Goal: Task Accomplishment & Management: Complete application form

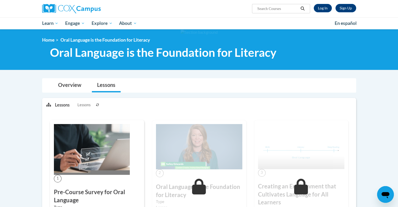
click at [90, 90] on li "Lessons" at bounding box center [106, 85] width 34 height 14
click at [323, 8] on link "Log In" at bounding box center [322, 8] width 18 height 8
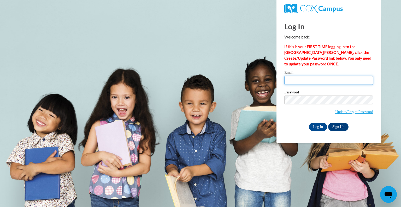
click at [301, 78] on input "Email" at bounding box center [329, 80] width 89 height 9
type input "floydval06@gmail.com"
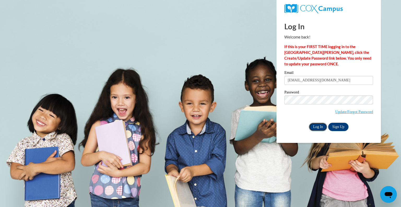
click at [316, 125] on input "Log In" at bounding box center [318, 127] width 18 height 8
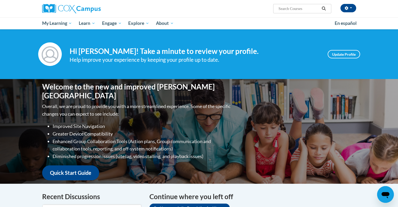
drag, startPoint x: 286, startPoint y: 109, endPoint x: 282, endPoint y: 194, distance: 85.1
click at [282, 194] on h4 "Continue where you left off" at bounding box center [252, 196] width 207 height 10
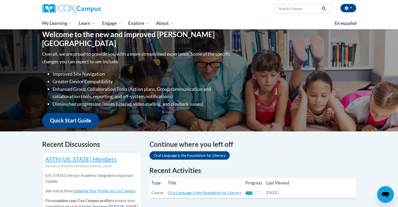
scroll to position [105, 0]
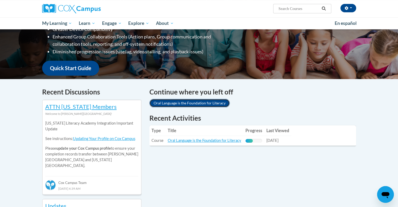
click at [206, 104] on link "Oral Language is the Foundation for Literacy" at bounding box center [189, 103] width 80 height 8
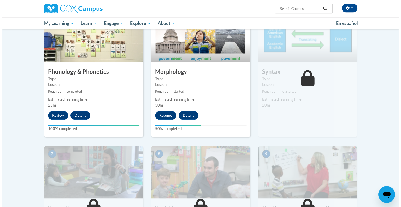
scroll to position [253, 0]
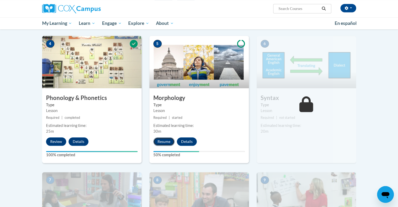
click at [164, 140] on button "Resume" at bounding box center [163, 141] width 21 height 8
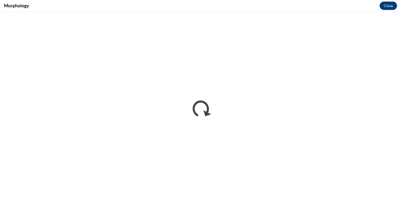
scroll to position [0, 0]
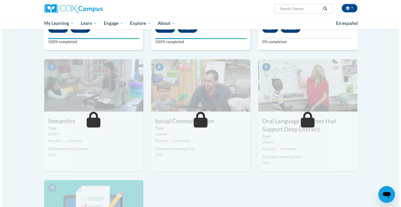
scroll to position [288, 0]
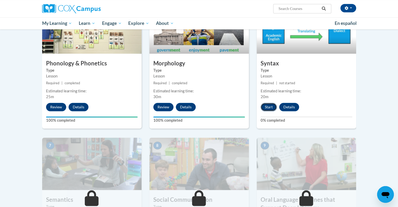
click at [269, 106] on button "Start" at bounding box center [268, 107] width 16 height 8
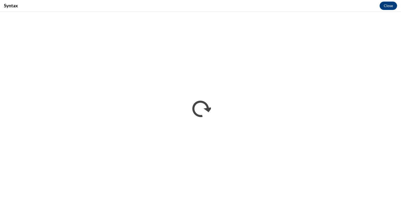
scroll to position [0, 0]
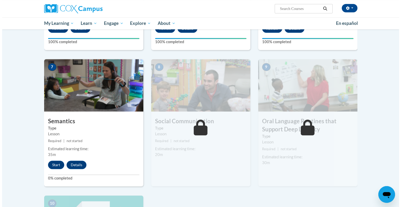
scroll to position [392, 0]
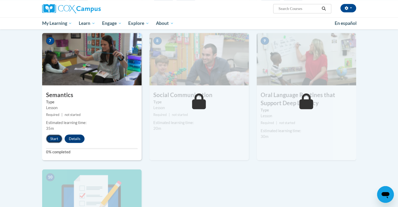
click at [54, 138] on button "Start" at bounding box center [54, 138] width 16 height 8
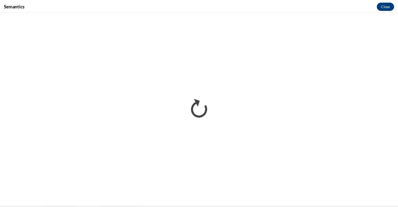
scroll to position [0, 0]
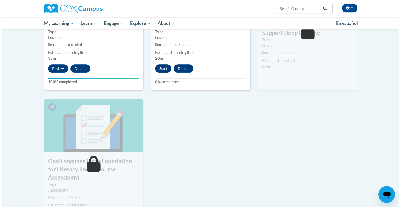
scroll to position [436, 0]
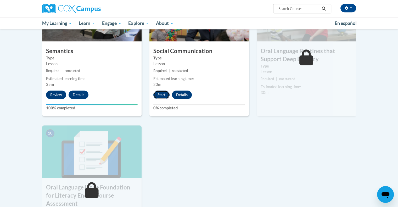
click at [161, 95] on button "Start" at bounding box center [161, 94] width 16 height 8
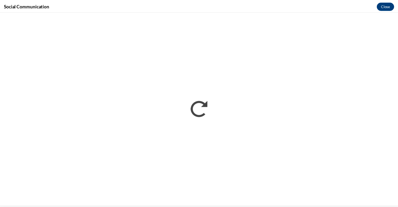
scroll to position [0, 0]
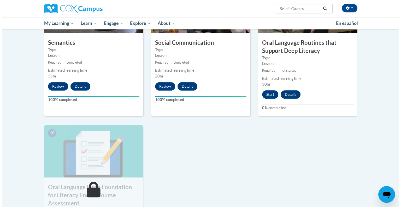
scroll to position [471, 0]
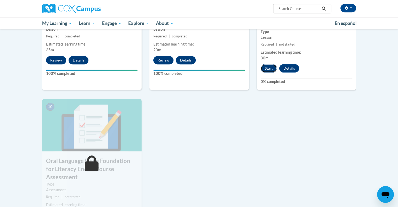
click at [264, 67] on button "Start" at bounding box center [268, 68] width 16 height 8
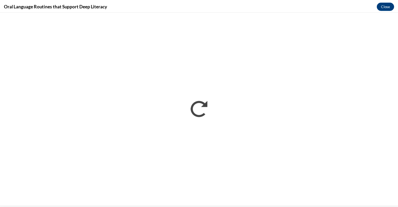
scroll to position [0, 0]
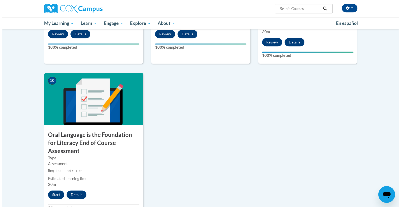
scroll to position [575, 0]
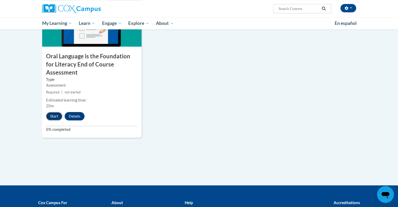
click at [58, 112] on button "Start" at bounding box center [54, 116] width 16 height 8
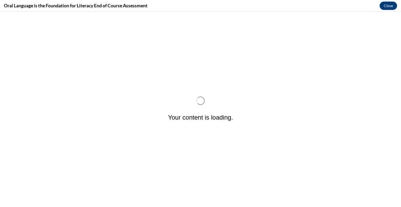
scroll to position [0, 0]
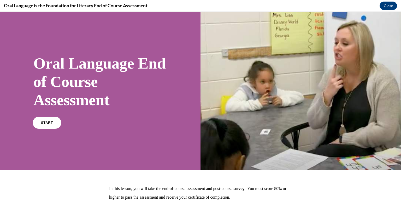
click at [41, 125] on link "START" at bounding box center [47, 123] width 28 height 12
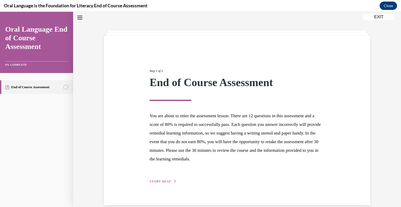
scroll to position [24, 0]
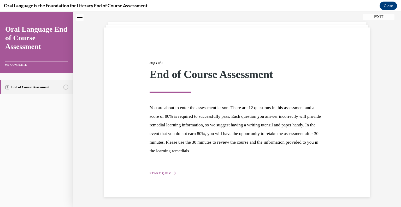
click at [62, 83] on link "End of Course Assessment" at bounding box center [36, 87] width 73 height 14
click at [166, 173] on span "START QUIZ" at bounding box center [160, 173] width 21 height 4
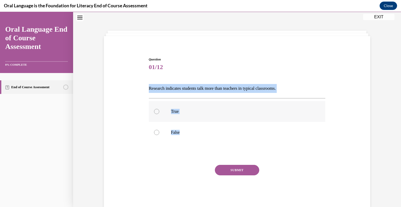
drag, startPoint x: 144, startPoint y: 88, endPoint x: 190, endPoint y: 113, distance: 52.2
click at [216, 162] on div "Question 01/12 Research indicates students talk more than teachers in typical c…" at bounding box center [237, 124] width 269 height 166
copy div "Research indicates students talk more than teachers in typical classrooms.   Tr…"
click at [174, 130] on p "False" at bounding box center [242, 132] width 142 height 5
click at [159, 130] on input "False" at bounding box center [156, 132] width 5 height 5
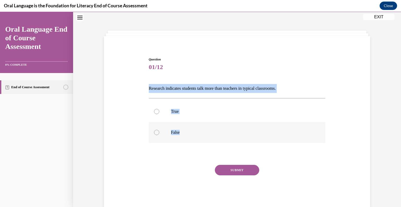
radio input "true"
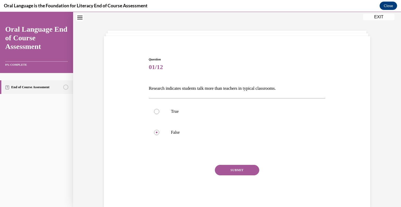
click at [230, 174] on button "SUBMIT" at bounding box center [237, 170] width 44 height 10
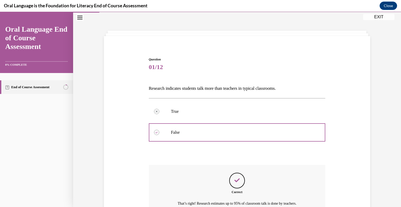
scroll to position [68, 0]
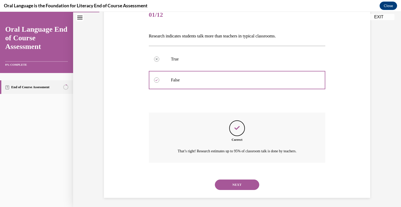
click at [234, 183] on button "NEXT" at bounding box center [237, 184] width 44 height 10
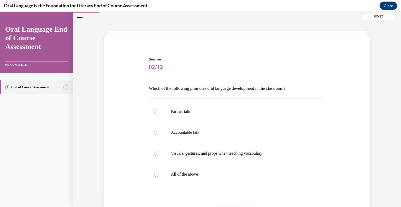
scroll to position [21, 0]
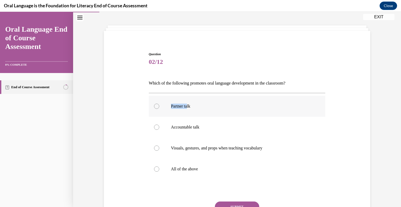
drag, startPoint x: 144, startPoint y: 88, endPoint x: 179, endPoint y: 98, distance: 36.3
click at [187, 105] on div "Question 02/12 Which of the following promotes oral language development in the…" at bounding box center [237, 140] width 269 height 208
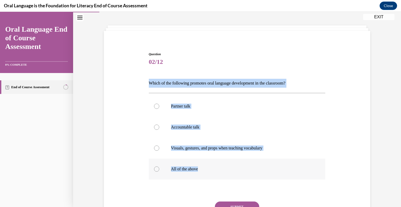
drag, startPoint x: 147, startPoint y: 84, endPoint x: 219, endPoint y: 165, distance: 108.2
click at [219, 165] on div "Question 02/12 Which of the following promotes oral language development in the…" at bounding box center [237, 148] width 177 height 192
copy div "Which of the following promotes oral language development in the classroom?  Pa…"
click at [181, 167] on p "All of the above" at bounding box center [242, 168] width 142 height 5
click at [159, 167] on input "All of the above" at bounding box center [156, 168] width 5 height 5
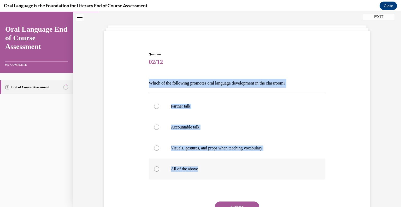
radio input "true"
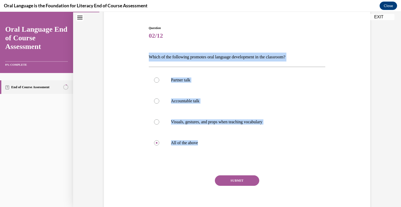
scroll to position [53, 0]
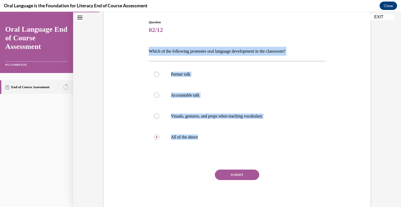
click at [229, 176] on button "SUBMIT" at bounding box center [237, 174] width 44 height 10
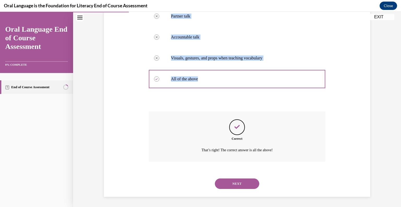
click at [234, 180] on button "NEXT" at bounding box center [237, 183] width 44 height 10
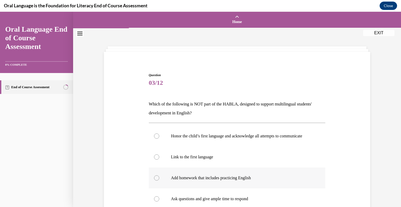
scroll to position [52, 0]
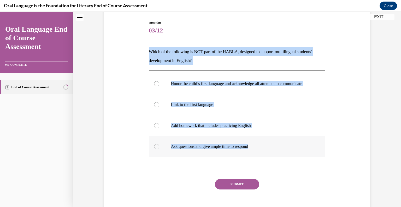
drag, startPoint x: 146, startPoint y: 51, endPoint x: 267, endPoint y: 150, distance: 156.3
click at [268, 151] on div "Question 03/12 Which of the following is NOT part of the HABLA, designed to sup…" at bounding box center [238, 117] width 180 height 209
copy div "Which of the following is NOT part of the HABLA, designed to support multilingu…"
click at [190, 128] on p "Add homework that includes practicing English" at bounding box center [242, 125] width 142 height 5
click at [159, 128] on input "Add homework that includes practicing English" at bounding box center [156, 125] width 5 height 5
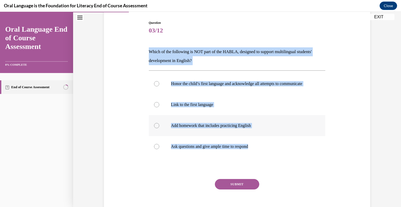
radio input "true"
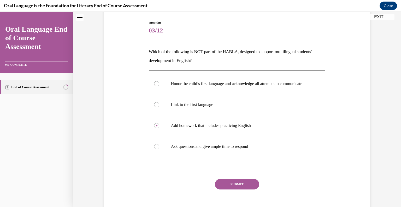
click at [231, 189] on button "SUBMIT" at bounding box center [237, 184] width 44 height 10
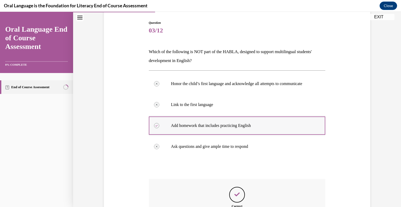
scroll to position [131, 0]
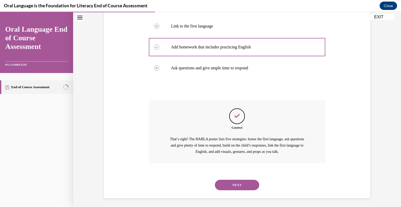
click at [225, 190] on button "NEXT" at bounding box center [237, 185] width 44 height 10
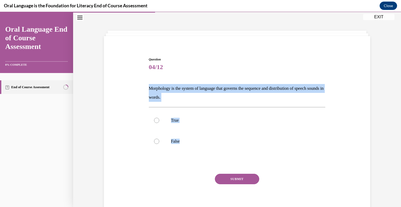
drag, startPoint x: 197, startPoint y: 142, endPoint x: 142, endPoint y: 90, distance: 76.2
click at [141, 90] on div "Question 04/12 Morphology is the system of language that governs the sequence a…" at bounding box center [237, 128] width 269 height 175
copy div "Morphology is the system of language that governs the sequence and distribution…"
click at [166, 140] on label "False" at bounding box center [237, 141] width 177 height 21
click at [159, 140] on input "False" at bounding box center [156, 141] width 5 height 5
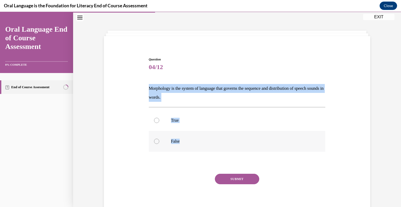
radio input "true"
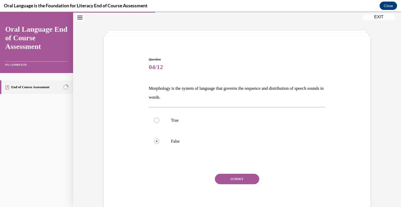
click at [241, 177] on button "SUBMIT" at bounding box center [237, 179] width 44 height 10
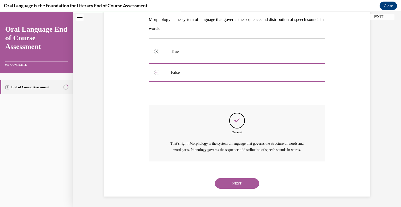
click at [233, 183] on button "NEXT" at bounding box center [237, 183] width 44 height 10
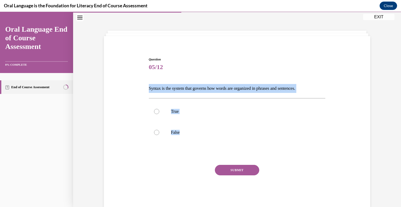
drag, startPoint x: 213, startPoint y: 147, endPoint x: 147, endPoint y: 89, distance: 88.0
click at [149, 89] on div "Question 05/12 Syntax is the system that governs how words are organized in phr…" at bounding box center [237, 132] width 177 height 151
copy div "Syntax is the system that governs how words are organized in phrases and senten…"
click at [168, 112] on label "True" at bounding box center [237, 111] width 177 height 21
click at [159, 112] on input "True" at bounding box center [156, 111] width 5 height 5
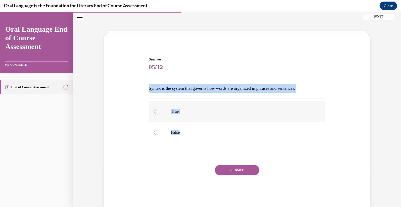
radio input "true"
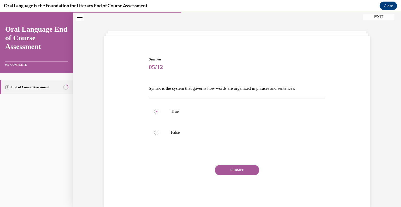
click at [237, 174] on button "SUBMIT" at bounding box center [237, 170] width 44 height 10
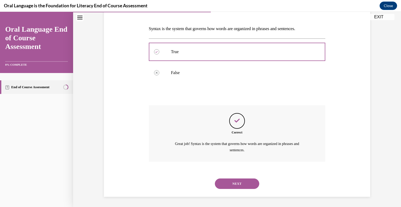
click at [232, 178] on button "NEXT" at bounding box center [237, 183] width 44 height 10
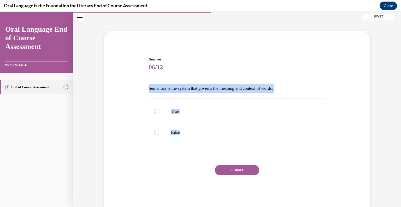
drag, startPoint x: 199, startPoint y: 131, endPoint x: 147, endPoint y: 88, distance: 67.1
click at [149, 88] on div "Question 06/12 Semantics is the system that governs the meaning and context of …" at bounding box center [237, 132] width 177 height 151
copy div "Semantics is the system that governs the meaning and context of words.  True Fa…"
click at [179, 112] on p "True" at bounding box center [242, 111] width 142 height 5
click at [159, 112] on input "True" at bounding box center [156, 111] width 5 height 5
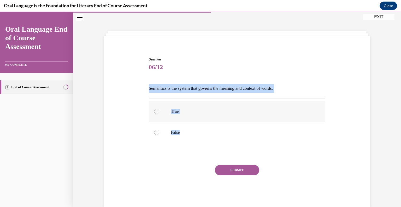
radio input "true"
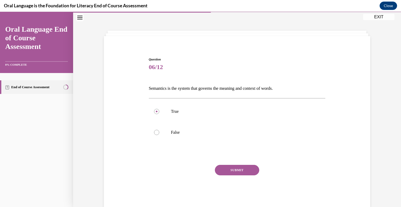
click at [222, 166] on button "SUBMIT" at bounding box center [237, 170] width 44 height 10
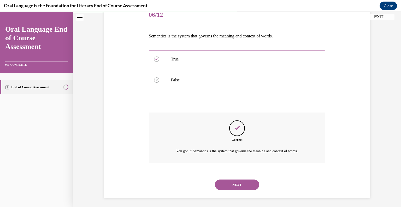
scroll to position [69, 0]
click at [239, 182] on button "NEXT" at bounding box center [237, 183] width 44 height 10
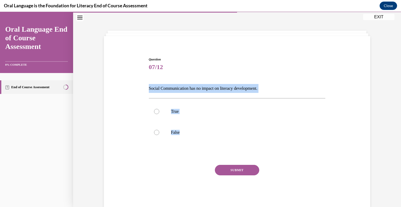
drag, startPoint x: 187, startPoint y: 134, endPoint x: 138, endPoint y: 87, distance: 68.8
click at [138, 87] on div "Question 07/12 Social Communication has no impact on literacy development. True…" at bounding box center [237, 124] width 269 height 166
copy div "Social Communication has no impact on literacy development. True False"
click at [159, 131] on label "False" at bounding box center [237, 132] width 177 height 21
click at [159, 131] on input "False" at bounding box center [156, 132] width 5 height 5
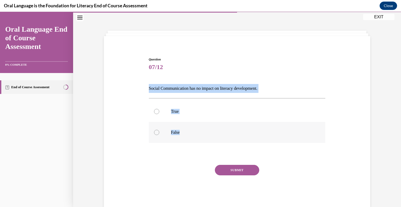
radio input "true"
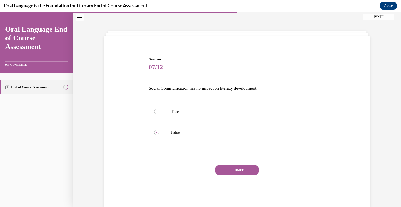
click at [244, 171] on button "SUBMIT" at bounding box center [237, 170] width 44 height 10
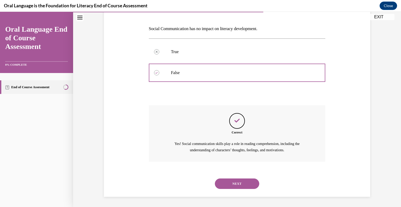
click at [234, 185] on button "NEXT" at bounding box center [237, 183] width 44 height 10
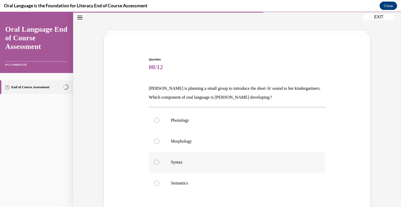
scroll to position [42, 0]
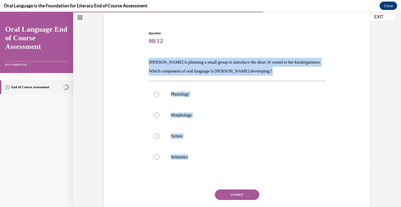
drag, startPoint x: 208, startPoint y: 159, endPoint x: 142, endPoint y: 62, distance: 116.9
click at [142, 62] on div "Question 08/12 [PERSON_NAME] is planning a small group to introduce the short /…" at bounding box center [237, 123] width 269 height 217
copy div "[PERSON_NAME] is planning a small group to introduce the short /ŏ/ sound to her…"
click at [185, 92] on p "Phonology" at bounding box center [242, 93] width 142 height 5
click at [159, 92] on input "Phonology" at bounding box center [156, 93] width 5 height 5
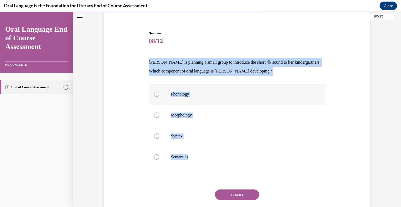
radio input "true"
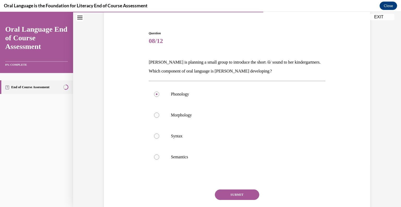
click at [229, 197] on button "SUBMIT" at bounding box center [237, 194] width 44 height 10
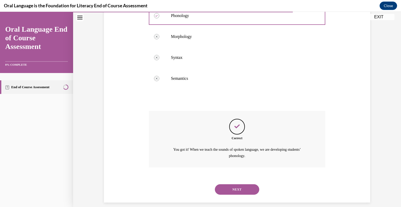
click at [237, 190] on button "NEXT" at bounding box center [237, 189] width 44 height 10
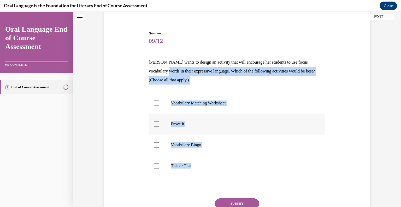
scroll to position [16, 0]
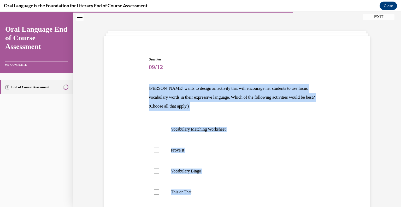
drag, startPoint x: 205, startPoint y: 140, endPoint x: 147, endPoint y: 89, distance: 76.7
click at [149, 89] on div "Question 09/12 [PERSON_NAME] wants to design an activity that will encourage he…" at bounding box center [237, 162] width 177 height 210
copy div "[PERSON_NAME] wants to design an activity that will encourage her students to u…"
click at [175, 150] on p "Prove It" at bounding box center [242, 149] width 142 height 5
click at [159, 150] on input "Prove It" at bounding box center [156, 149] width 5 height 5
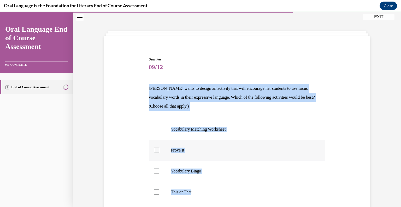
checkbox input "true"
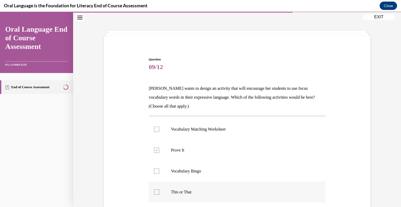
scroll to position [68, 0]
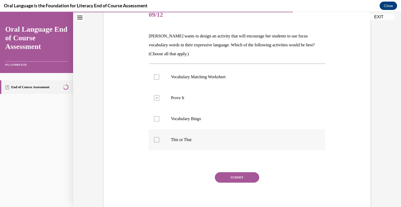
click at [184, 137] on p "This or That" at bounding box center [242, 139] width 142 height 5
click at [159, 137] on input "This or That" at bounding box center [156, 139] width 5 height 5
checkbox input "true"
drag, startPoint x: 253, startPoint y: 186, endPoint x: 244, endPoint y: 173, distance: 15.1
click at [253, 185] on div "SUBMIT NEXT" at bounding box center [237, 193] width 177 height 43
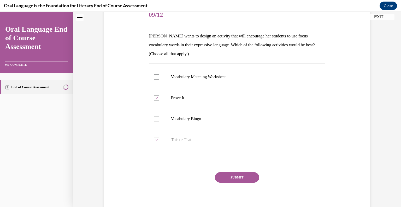
click at [244, 173] on button "SUBMIT" at bounding box center [237, 177] width 44 height 10
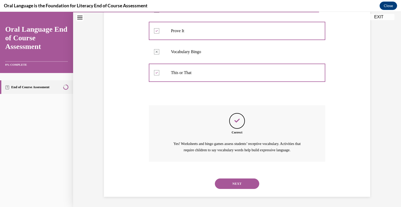
click at [234, 188] on button "NEXT" at bounding box center [237, 183] width 44 height 10
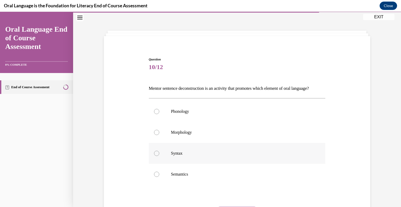
scroll to position [62, 0]
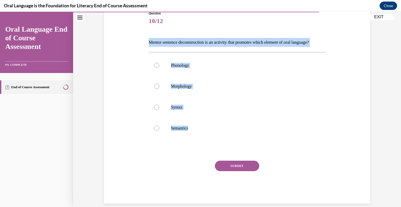
drag, startPoint x: 147, startPoint y: 41, endPoint x: 197, endPoint y: 148, distance: 118.5
click at [197, 148] on div "Question 10/12 Mentor sentence deconstruction is an activity that promotes whic…" at bounding box center [237, 107] width 177 height 192
copy div "Mentor sentence deconstruction is an activity that promotes which element of or…"
click at [180, 110] on p "Syntax" at bounding box center [242, 107] width 142 height 5
click at [159, 110] on input "Syntax" at bounding box center [156, 107] width 5 height 5
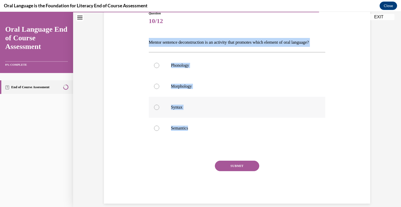
radio input "true"
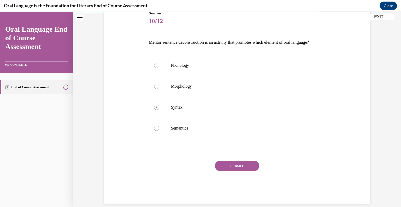
click at [225, 171] on button "SUBMIT" at bounding box center [237, 165] width 44 height 10
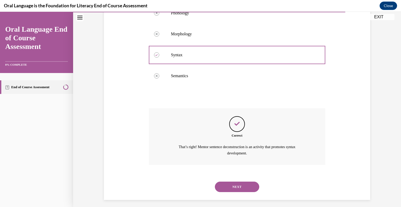
click at [237, 191] on button "NEXT" at bounding box center [237, 186] width 44 height 10
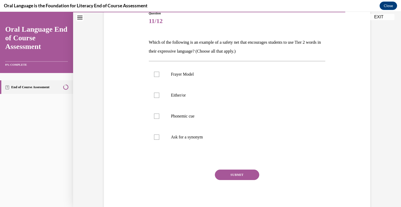
drag, startPoint x: 222, startPoint y: 143, endPoint x: 143, endPoint y: 34, distance: 134.6
click at [143, 34] on div "Question 11/12 Which of the following is an example of a safety net that encour…" at bounding box center [237, 103] width 269 height 217
click at [165, 77] on label "Frayer Model" at bounding box center [237, 74] width 177 height 21
click at [159, 77] on input "Frayer Model" at bounding box center [156, 74] width 5 height 5
checkbox input "true"
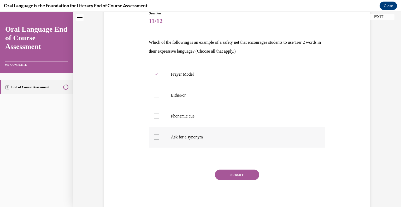
click at [163, 132] on label "Ask for a synonym" at bounding box center [237, 137] width 177 height 21
click at [159, 134] on input "Ask for a synonym" at bounding box center [156, 136] width 5 height 5
checkbox input "true"
click at [239, 173] on button "SUBMIT" at bounding box center [237, 174] width 44 height 10
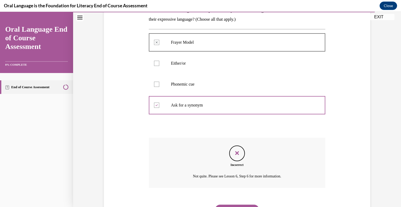
scroll to position [120, 0]
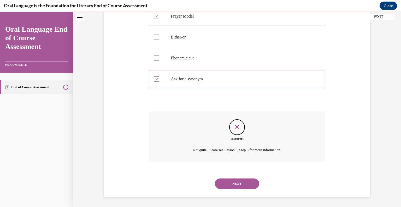
click at [233, 185] on button "NEXT" at bounding box center [237, 183] width 44 height 10
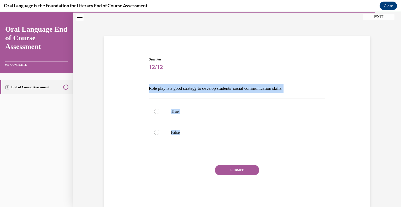
drag, startPoint x: 194, startPoint y: 135, endPoint x: 146, endPoint y: 90, distance: 65.8
click at [148, 90] on div "Question 12/12 Role play is a good strategy to develop students’ social communi…" at bounding box center [238, 128] width 180 height 158
click at [171, 111] on p "True" at bounding box center [242, 111] width 142 height 5
click at [159, 111] on input "True" at bounding box center [156, 111] width 5 height 5
radio input "true"
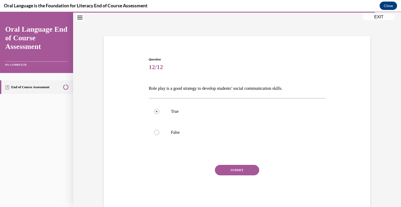
click at [238, 170] on button "SUBMIT" at bounding box center [237, 170] width 44 height 10
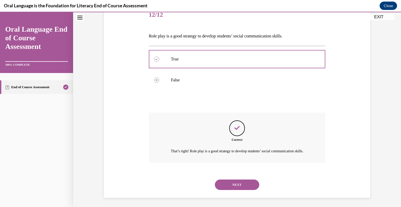
click at [242, 190] on button "NEXT" at bounding box center [237, 184] width 44 height 10
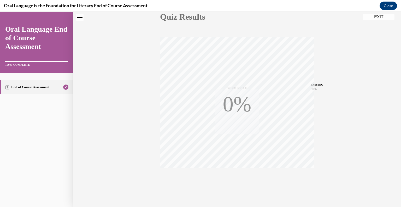
scroll to position [73, 0]
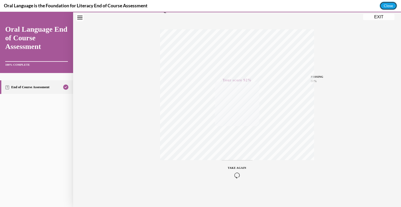
drag, startPoint x: 387, startPoint y: 19, endPoint x: 355, endPoint y: 82, distance: 71.4
click at [387, 3] on button "Close" at bounding box center [389, 6] width 18 height 8
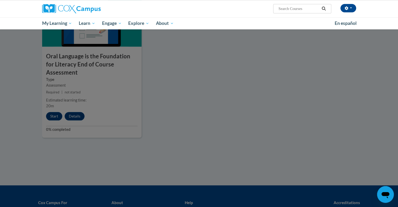
click at [258, 69] on div at bounding box center [199, 103] width 398 height 207
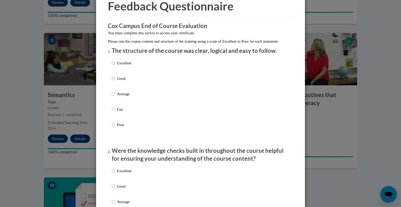
scroll to position [0, 0]
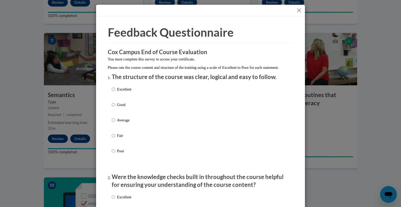
click at [117, 92] on p "Excellent" at bounding box center [124, 89] width 14 height 6
click at [115, 92] on input "Excellent" at bounding box center [113, 89] width 3 height 6
radio input "true"
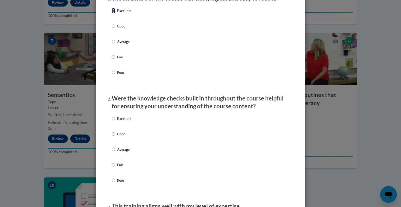
scroll to position [105, 0]
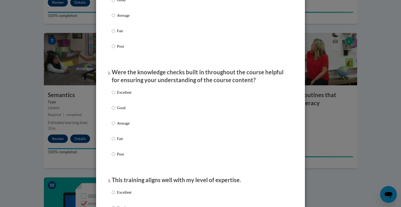
click at [128, 102] on label "Excellent" at bounding box center [122, 96] width 20 height 14
click at [115, 95] on input "Excellent" at bounding box center [113, 92] width 3 height 6
radio input "true"
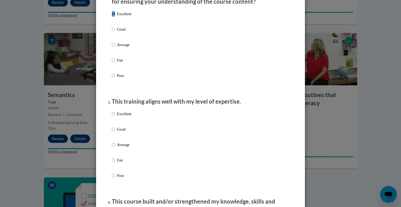
scroll to position [209, 0]
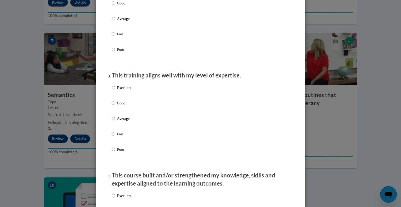
click at [126, 90] on p "Excellent" at bounding box center [124, 88] width 14 height 6
click at [115, 90] on input "Excellent" at bounding box center [113, 88] width 3 height 6
radio input "true"
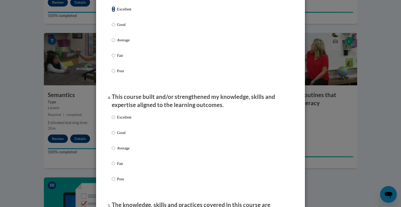
scroll to position [314, 0]
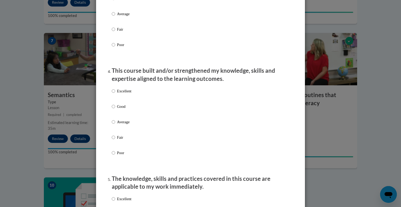
click at [127, 94] on p "Excellent" at bounding box center [124, 91] width 14 height 6
click at [115, 94] on input "Excellent" at bounding box center [113, 91] width 3 height 6
radio input "true"
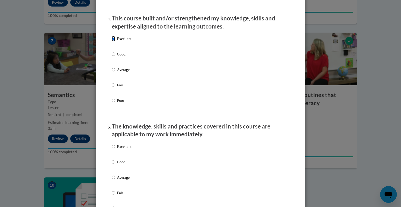
scroll to position [418, 0]
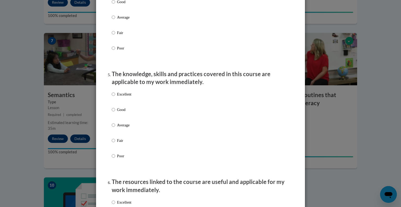
click at [123, 112] on p "Good" at bounding box center [124, 110] width 14 height 6
click at [115, 112] on input "Good" at bounding box center [113, 110] width 3 height 6
radio input "true"
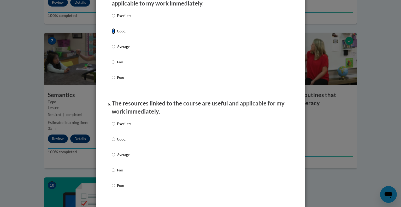
scroll to position [523, 0]
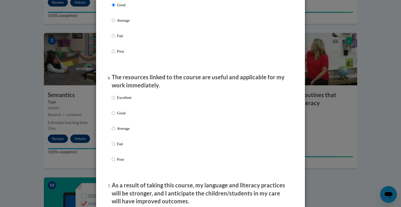
click at [129, 100] on p "Excellent" at bounding box center [124, 98] width 14 height 6
click at [115, 100] on input "Excellent" at bounding box center [113, 98] width 3 height 6
radio input "true"
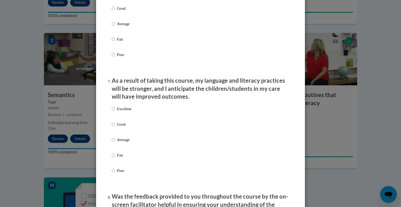
scroll to position [653, 0]
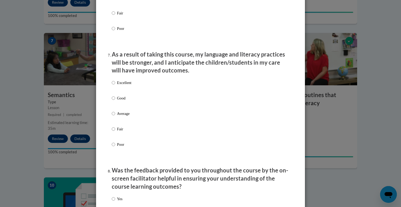
click at [119, 101] on p "Good" at bounding box center [124, 98] width 14 height 6
click at [115, 101] on input "Good" at bounding box center [113, 98] width 3 height 6
radio input "true"
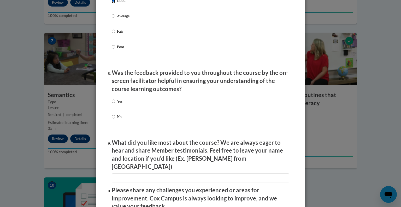
scroll to position [699, 0]
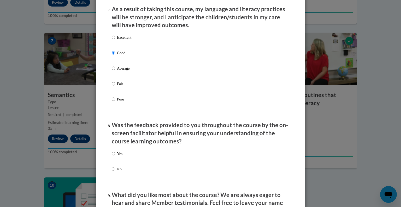
click at [113, 156] on div "Yes No" at bounding box center [117, 165] width 11 height 35
click at [113, 157] on label "Yes" at bounding box center [117, 158] width 11 height 14
click at [113, 156] on input "Yes" at bounding box center [113, 154] width 3 height 6
radio input "true"
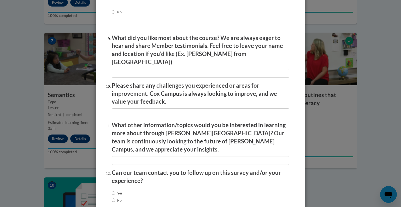
scroll to position [882, 0]
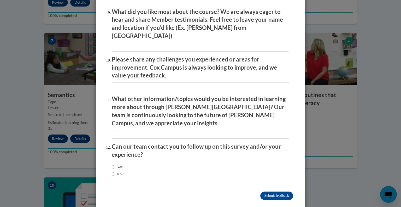
click at [114, 164] on label "Yes" at bounding box center [117, 167] width 11 height 6
click at [114, 164] on input "Yes" at bounding box center [113, 167] width 3 height 6
radio input "true"
click at [277, 191] on input "Submit feedback" at bounding box center [277, 195] width 33 height 8
